Goal: Check status: Check status

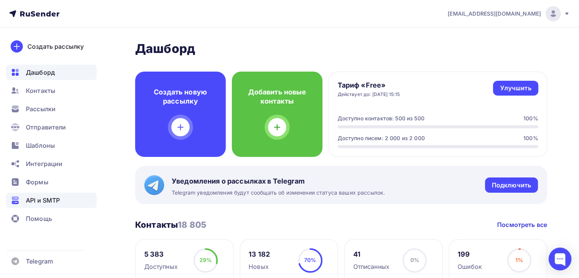
click at [56, 201] on span "API и SMTP" at bounding box center [43, 200] width 34 height 9
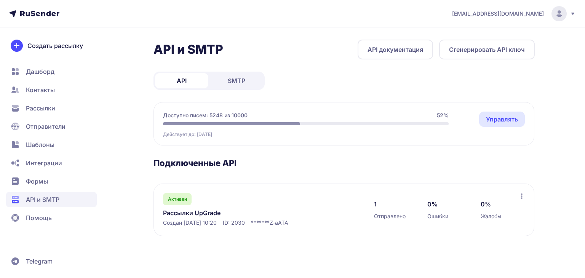
click at [243, 75] on link "SMTP" at bounding box center [236, 80] width 53 height 15
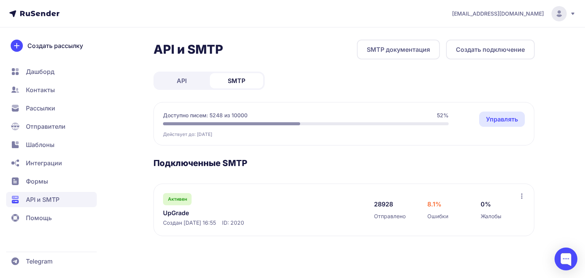
click at [181, 213] on link "UpGrade" at bounding box center [241, 212] width 156 height 9
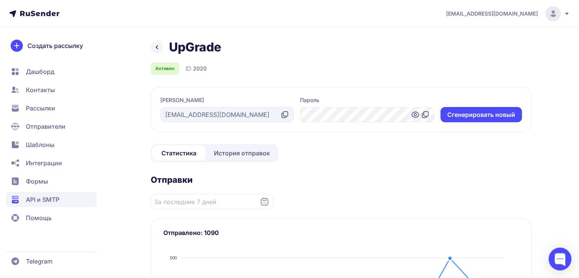
click at [234, 155] on span "История отправок" at bounding box center [242, 152] width 56 height 9
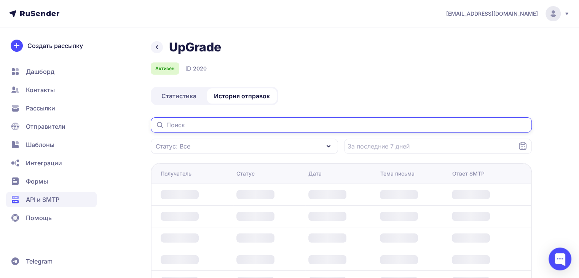
click at [190, 125] on input "text" at bounding box center [341, 124] width 381 height 15
paste input "beaut2914@icloud.com"
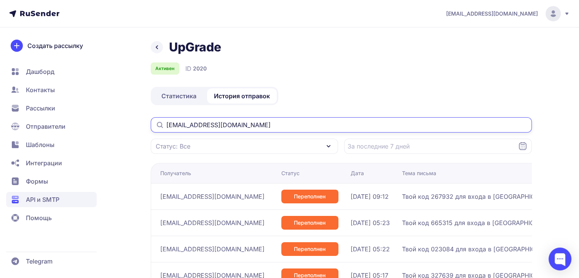
type input "beaut2914@icloud.co"
drag, startPoint x: 232, startPoint y: 127, endPoint x: 153, endPoint y: 128, distance: 78.4
click at [153, 128] on input "beaut2914@icloud.co" at bounding box center [341, 124] width 381 height 15
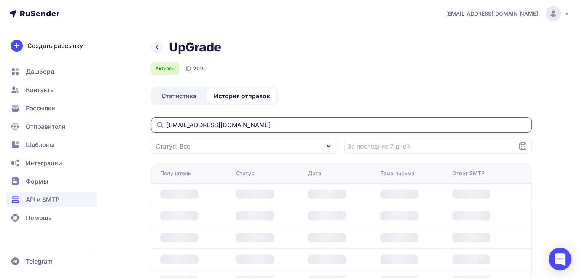
type input "ruzemova@inbox.ru"
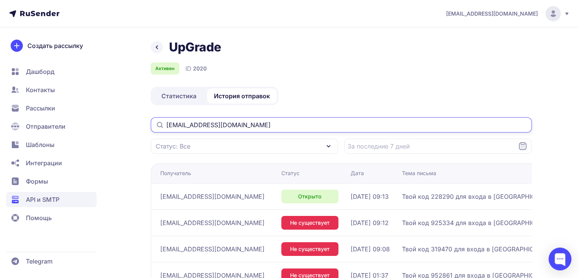
drag, startPoint x: 237, startPoint y: 125, endPoint x: 145, endPoint y: 125, distance: 92.1
click at [147, 127] on div "UpGrade Активен ID 2020 Статистика История отправок ruzemova@inbox.ru Статус: В…" at bounding box center [290, 266] width 548 height 453
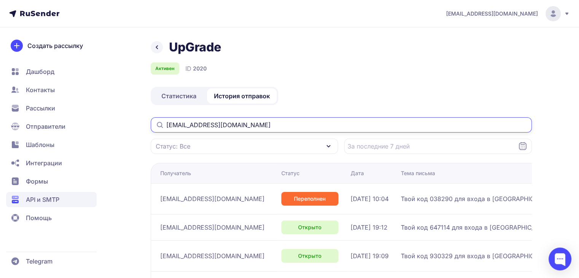
type input "karinkakuznetsova12@icloud.com"
